Goal: Check status

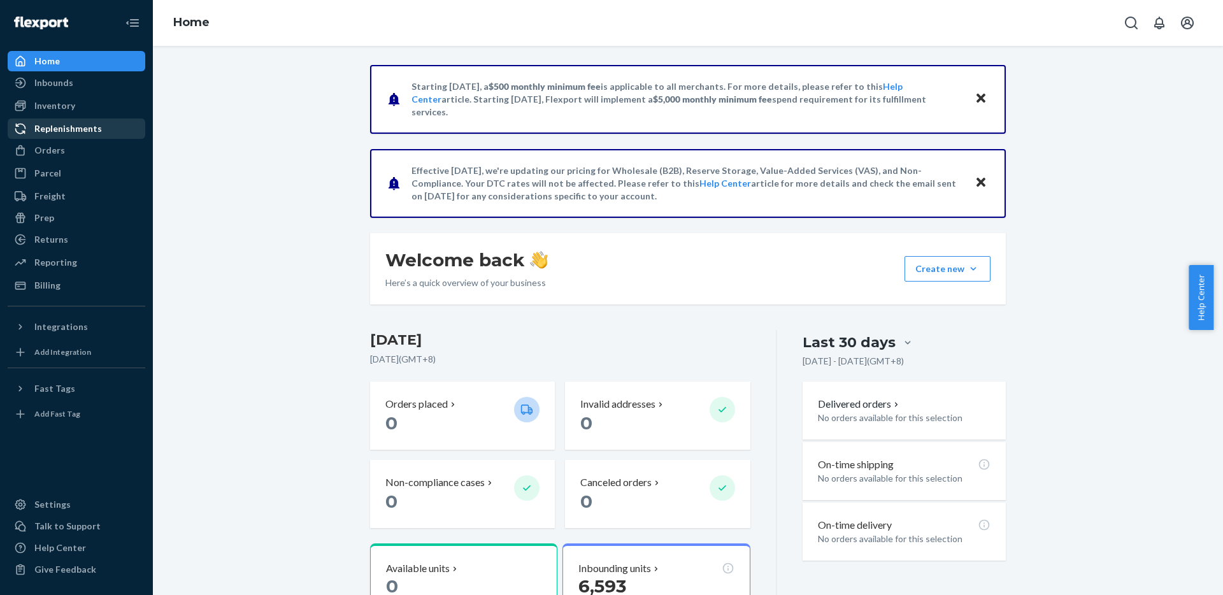
drag, startPoint x: 307, startPoint y: 26, endPoint x: 141, endPoint y: 127, distance: 194.1
click at [304, 28] on div "Home" at bounding box center [688, 23] width 1070 height 46
click at [104, 104] on div "Inventory" at bounding box center [76, 106] width 135 height 18
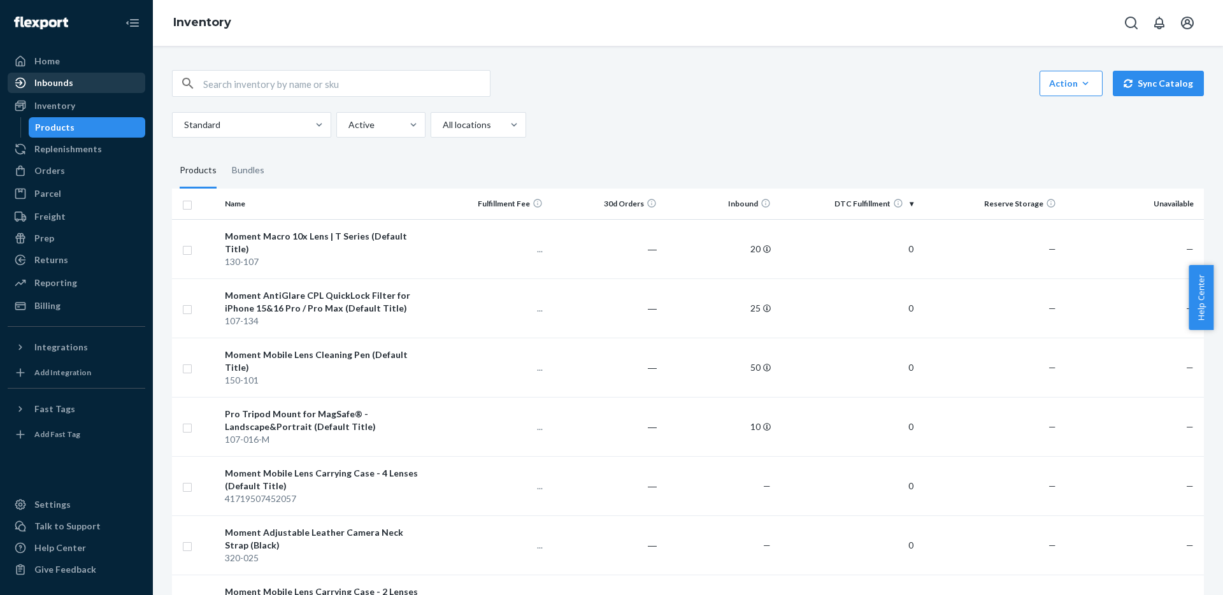
click at [110, 89] on div "Inbounds" at bounding box center [76, 83] width 135 height 18
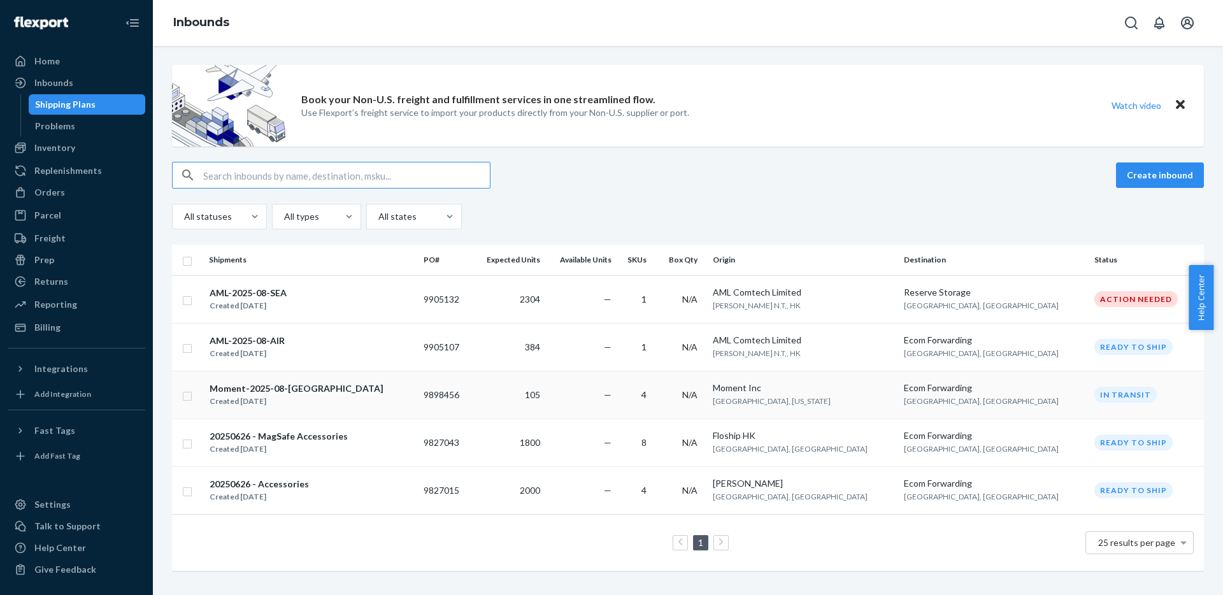
click at [320, 394] on div "Moment-2025-08-Seattle Created Aug 14, 2025" at bounding box center [311, 394] width 204 height 27
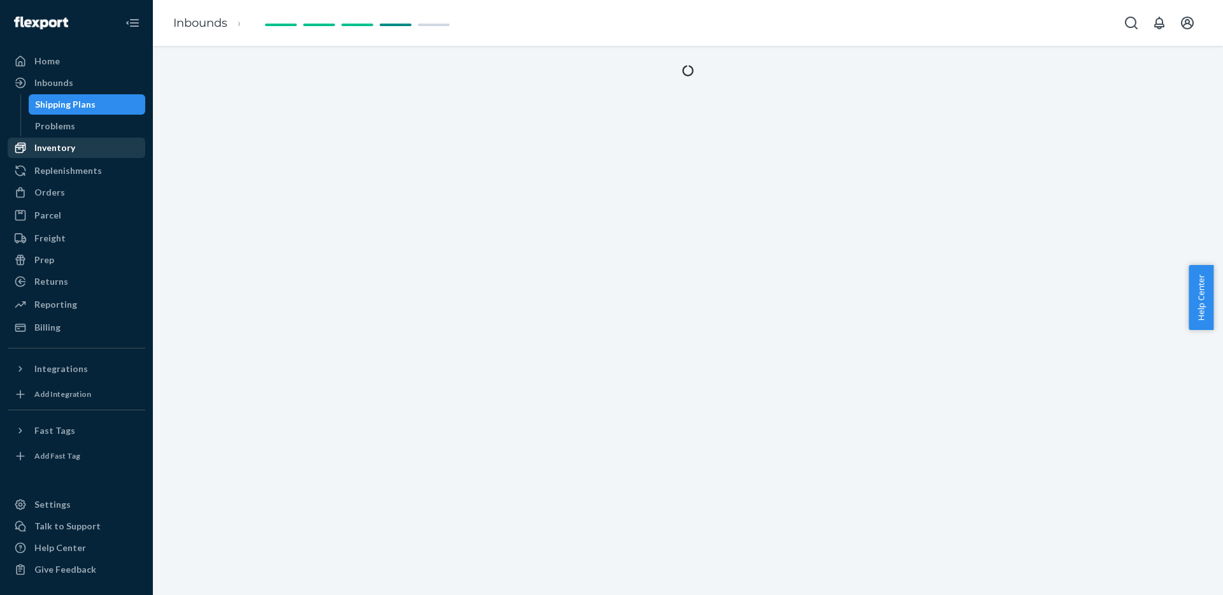
click at [108, 145] on div "Inventory" at bounding box center [76, 148] width 135 height 18
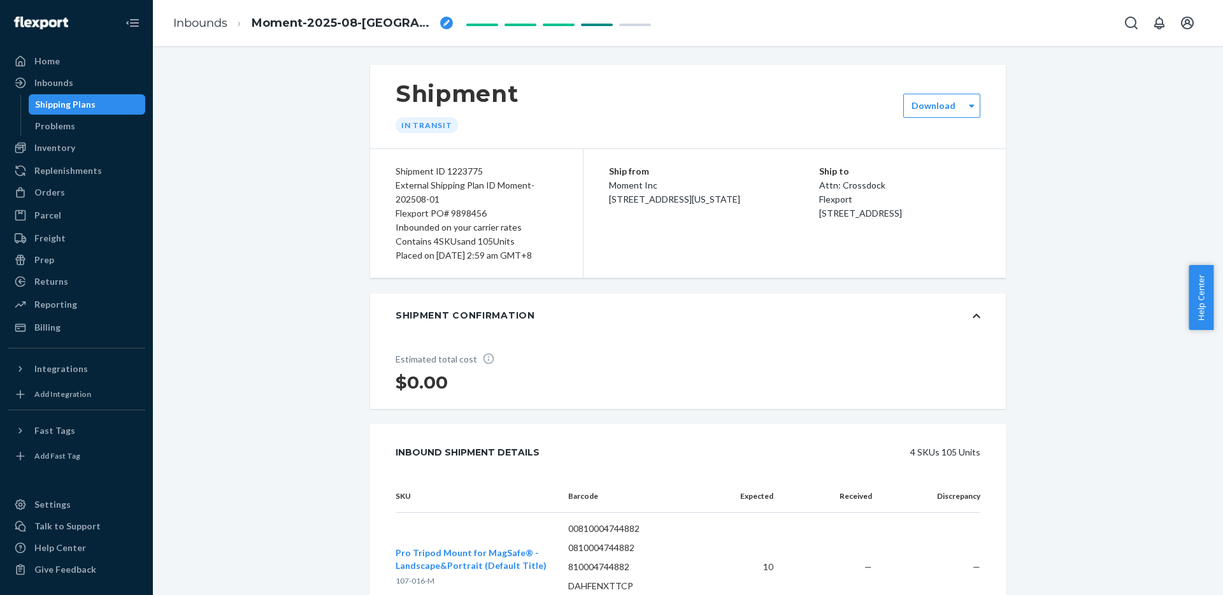
click at [64, 22] on img at bounding box center [41, 23] width 54 height 13
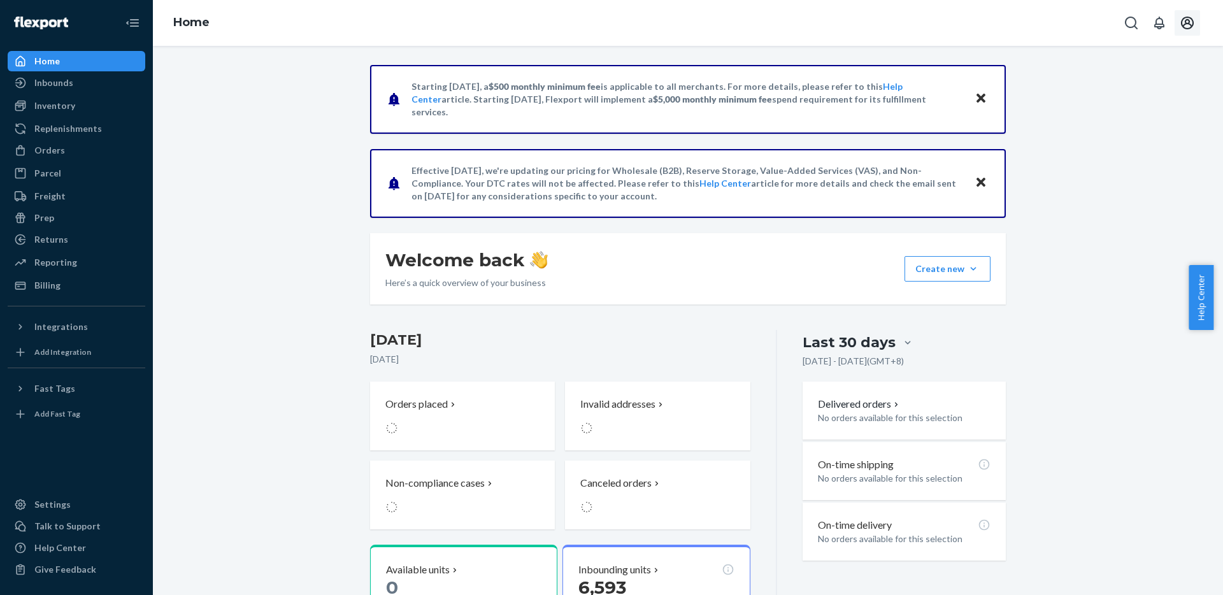
click at [1189, 27] on icon "Open account menu" at bounding box center [1187, 23] width 13 height 13
click at [264, 183] on div "Starting July 1, 2025, a $500 monthly minimum fee is applicable to all merchant…" at bounding box center [687, 405] width 1051 height 681
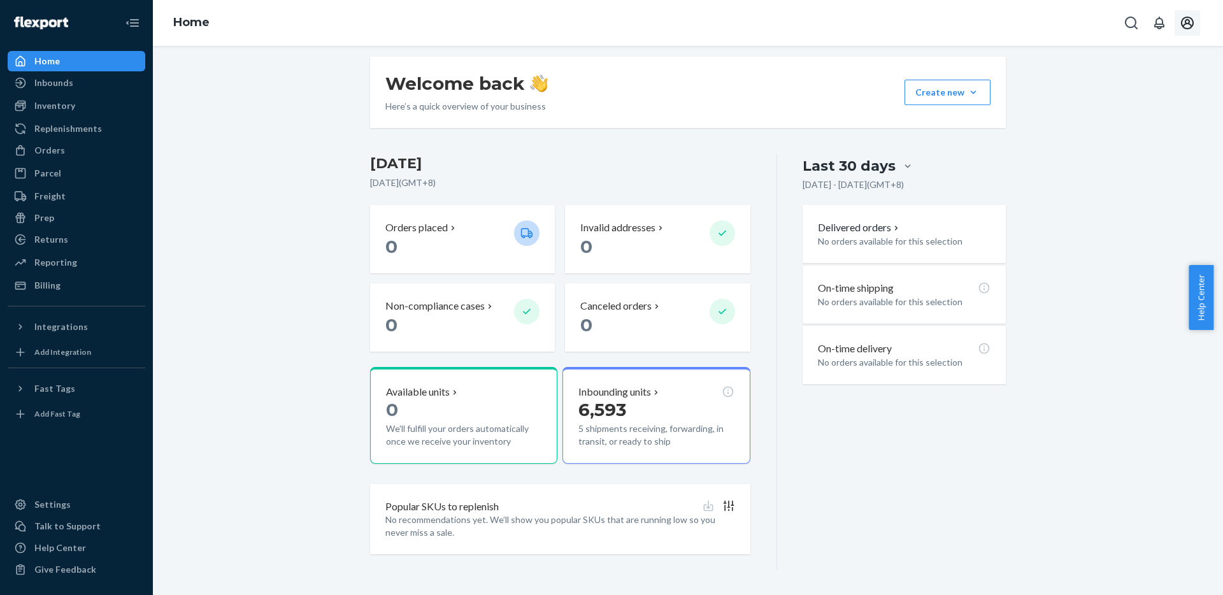
click at [267, 181] on div "Starting July 1, 2025, a $500 monthly minimum fee is applicable to all merchant…" at bounding box center [687, 229] width 1051 height 681
click at [83, 524] on div "Talk to Support" at bounding box center [67, 526] width 66 height 13
click at [85, 543] on div "Help Center" at bounding box center [76, 548] width 135 height 18
click at [89, 571] on div "Give Feedback" at bounding box center [65, 569] width 62 height 13
click at [224, 267] on div "×" at bounding box center [611, 297] width 1223 height 595
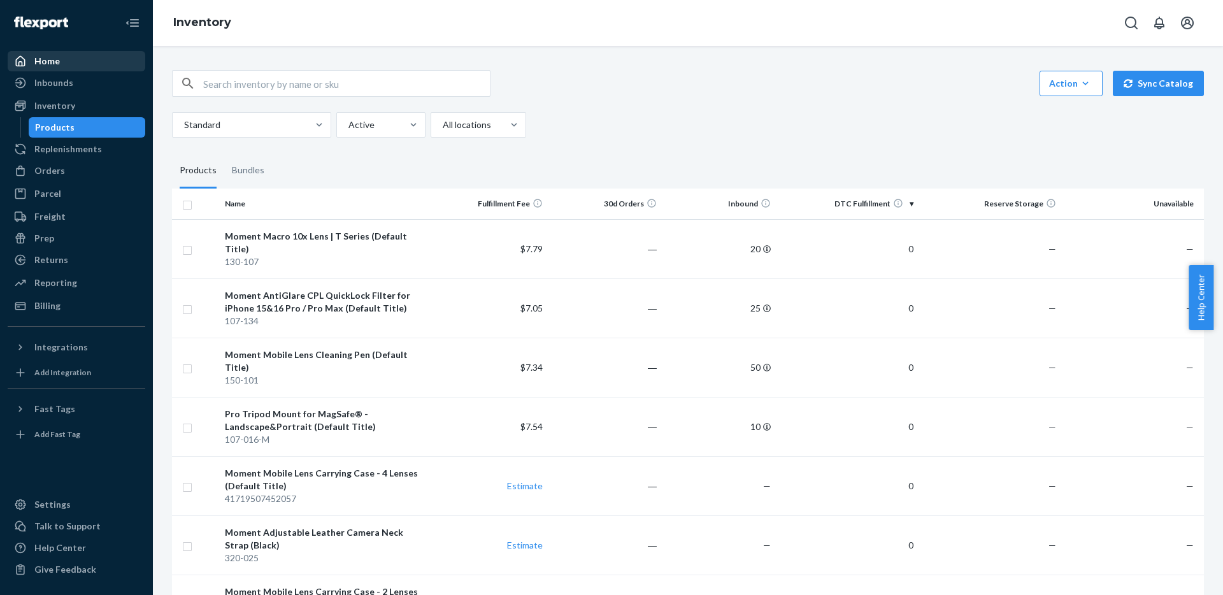
click at [92, 60] on div "Home" at bounding box center [76, 61] width 135 height 18
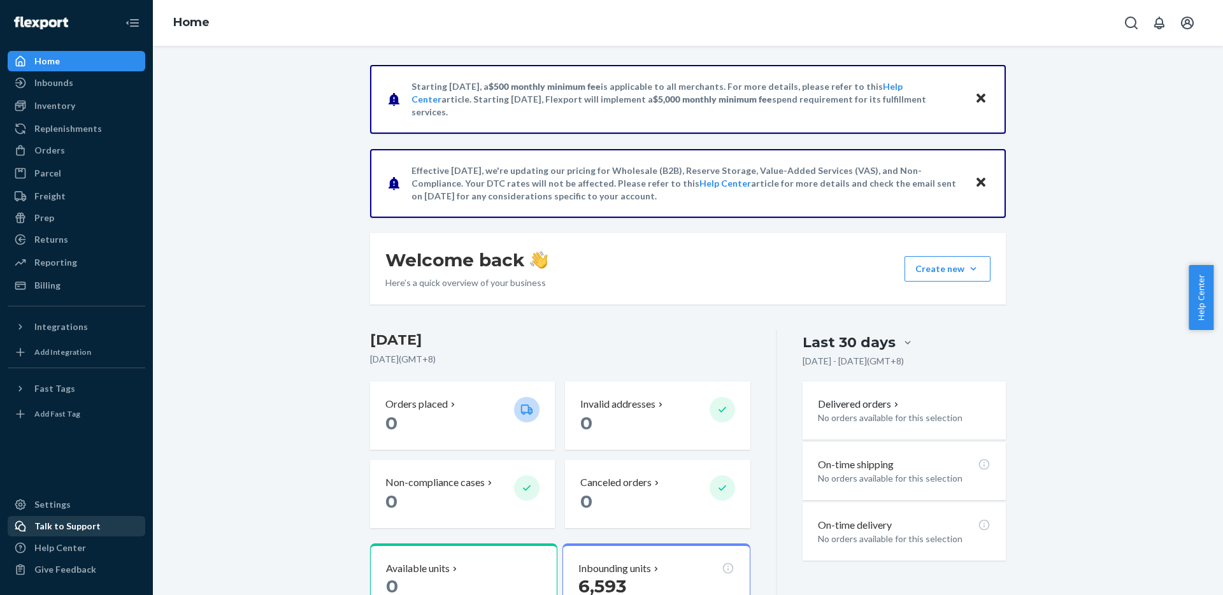
click at [74, 517] on div "Talk to Support" at bounding box center [76, 526] width 135 height 18
